Goal: Information Seeking & Learning: Learn about a topic

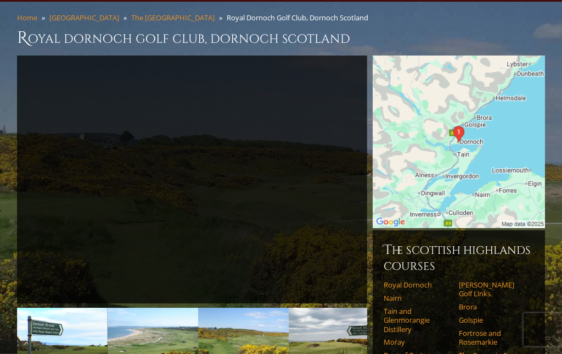
scroll to position [84, 0]
click at [396, 293] on link "Nairn" at bounding box center [418, 297] width 68 height 9
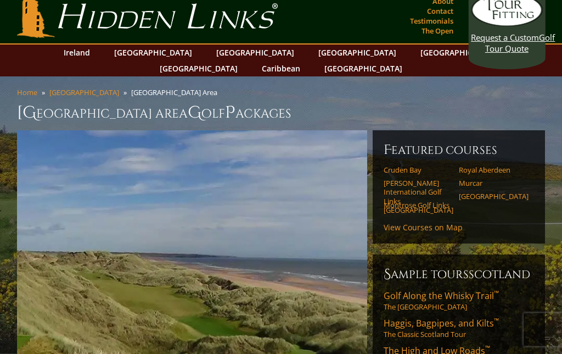
scroll to position [9, 0]
click at [418, 166] on link "Cruden Bay" at bounding box center [418, 170] width 68 height 9
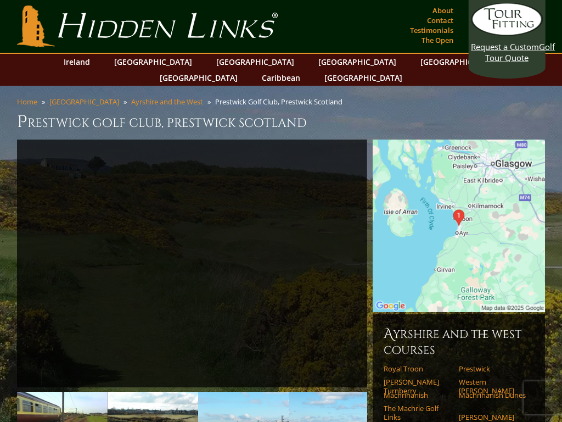
scroll to position [71, 0]
